Goal: Task Accomplishment & Management: Use online tool/utility

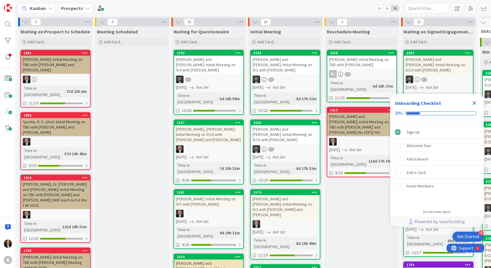
click at [475, 104] on icon "Close Checklist" at bounding box center [475, 103] width 4 height 4
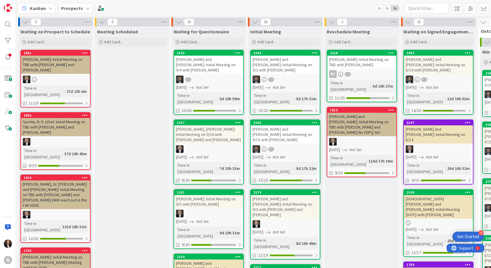
click at [196, 67] on div "Jackoboice, Timothy and Heather: Initial Meeting on 9/4 with Jonas" at bounding box center [208, 65] width 69 height 18
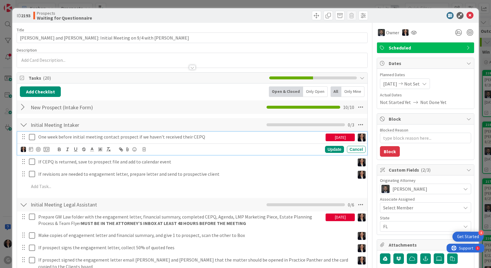
click at [32, 136] on icon at bounding box center [32, 136] width 6 height 7
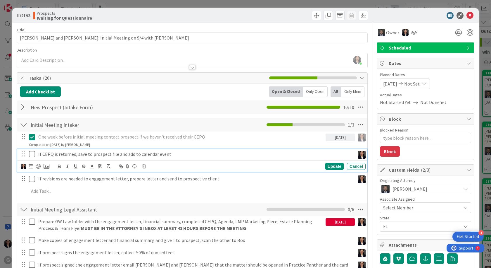
drag, startPoint x: 30, startPoint y: 155, endPoint x: 33, endPoint y: 175, distance: 20.4
click at [30, 155] on icon at bounding box center [32, 153] width 6 height 7
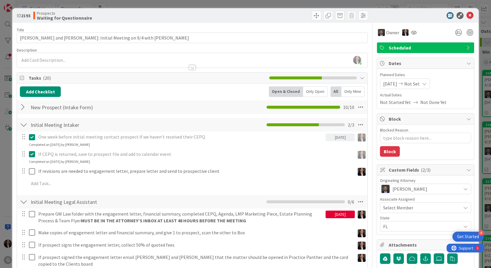
click at [33, 177] on div "One week before initial meeting contact prospect if we haven't received their C…" at bounding box center [192, 160] width 345 height 59
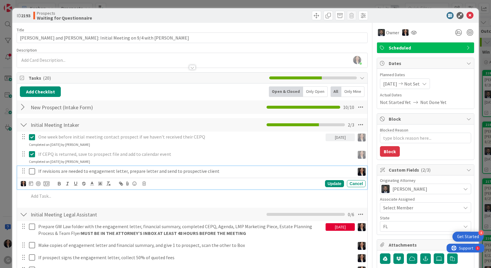
click at [32, 171] on icon at bounding box center [32, 171] width 6 height 7
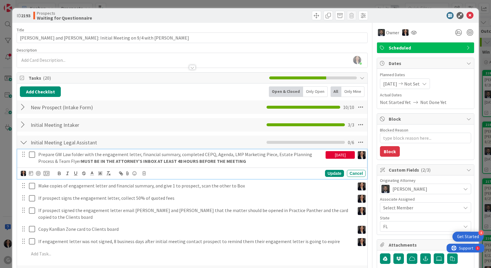
click at [31, 155] on icon at bounding box center [32, 154] width 6 height 7
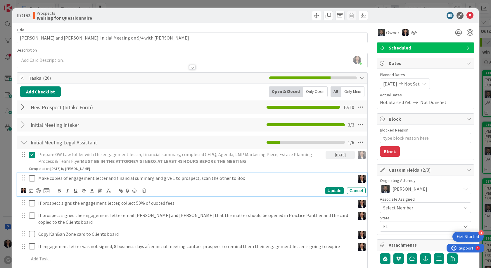
click at [31, 178] on icon at bounding box center [32, 178] width 6 height 7
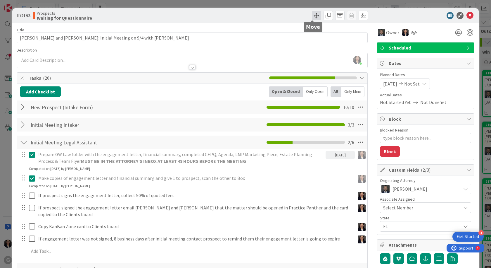
click at [314, 13] on span at bounding box center [316, 15] width 9 height 9
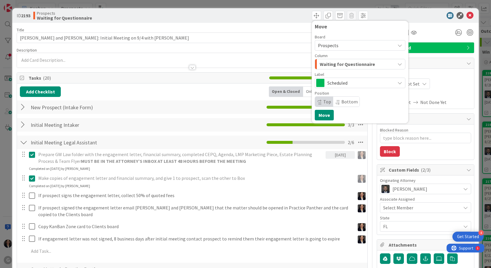
click at [332, 67] on span "Waiting for Questionnaire" at bounding box center [347, 64] width 55 height 8
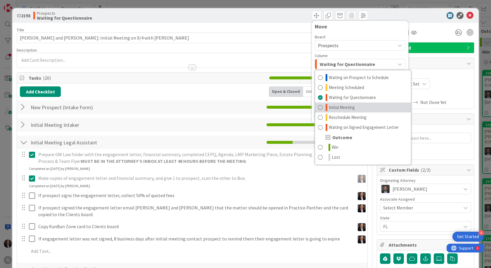
click at [338, 104] on span "Initial Meeting" at bounding box center [342, 107] width 26 height 7
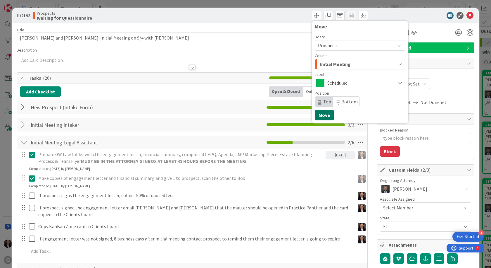
click at [321, 116] on button "Move" at bounding box center [324, 115] width 19 height 11
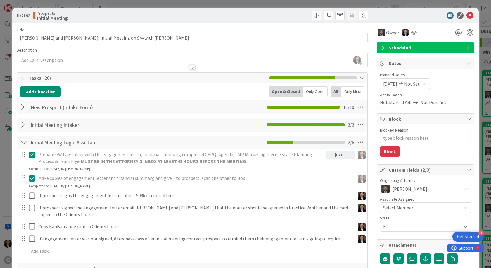
type textarea "x"
click at [468, 16] on icon at bounding box center [470, 15] width 7 height 7
